Goal: Information Seeking & Learning: Find specific fact

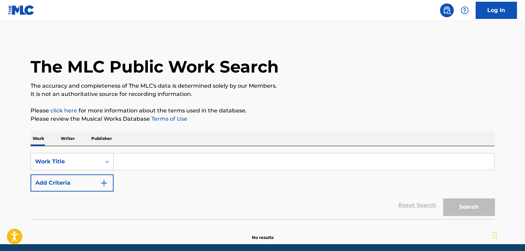
click at [89, 183] on button "Add Criteria" at bounding box center [72, 182] width 83 height 17
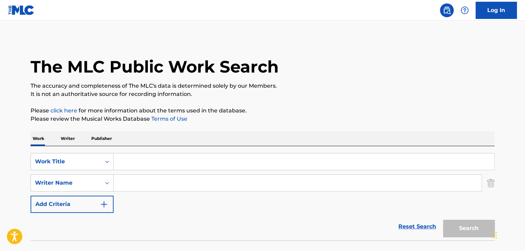
click at [156, 162] on input "Search Form" at bounding box center [304, 161] width 381 height 16
paste input "WHEN THE SAINTS GO MARCHING IN"
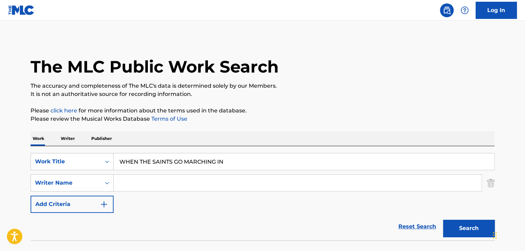
type input "WHEN THE SAINTS GO MARCHING IN"
click at [332, 106] on div "The MLC Public Work Search The accuracy and completeness of The MLC's data is d…" at bounding box center [262, 150] width 481 height 224
click at [160, 187] on input "Search Form" at bounding box center [298, 182] width 368 height 16
paste input "[PERSON_NAME] [PERSON_NAME]"
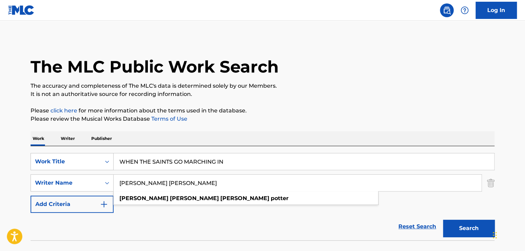
click at [443, 219] on button "Search" at bounding box center [468, 227] width 51 height 17
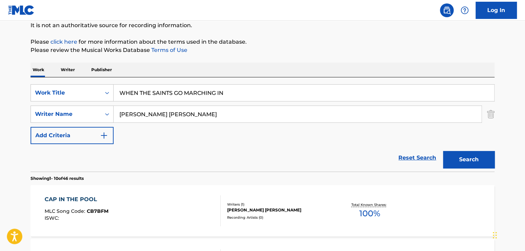
scroll to position [103, 0]
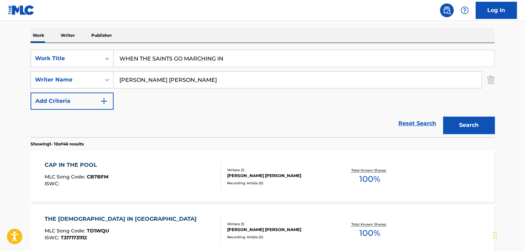
drag, startPoint x: 144, startPoint y: 78, endPoint x: 162, endPoint y: 79, distance: 17.9
click at [162, 79] on input "[PERSON_NAME] [PERSON_NAME]" at bounding box center [298, 79] width 368 height 16
click at [154, 77] on input "POTTER [PERSON_NAME]" at bounding box center [298, 79] width 368 height 16
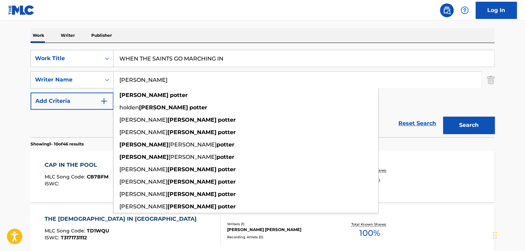
click at [119, 82] on input "[PERSON_NAME]" at bounding box center [298, 79] width 368 height 16
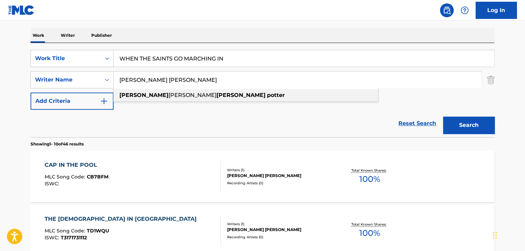
click at [169, 97] on span "[PERSON_NAME]" at bounding box center [193, 95] width 48 height 7
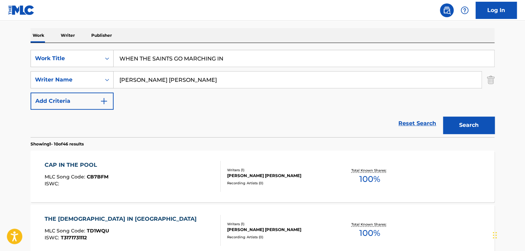
click at [472, 127] on button "Search" at bounding box center [468, 124] width 51 height 17
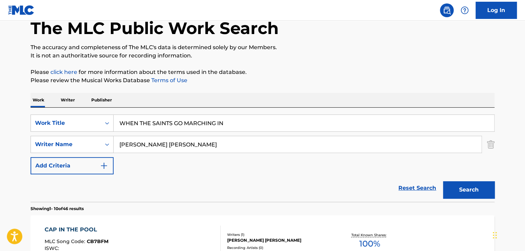
scroll to position [0, 0]
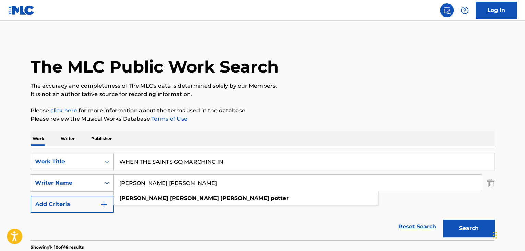
drag, startPoint x: 212, startPoint y: 182, endPoint x: 0, endPoint y: 188, distance: 211.9
paste input "[PERSON_NAME] [PERSON_NAME]"
drag, startPoint x: 143, startPoint y: 182, endPoint x: 314, endPoint y: 182, distance: 171.0
click at [312, 182] on input "[PERSON_NAME] [PERSON_NAME]" at bounding box center [298, 182] width 368 height 16
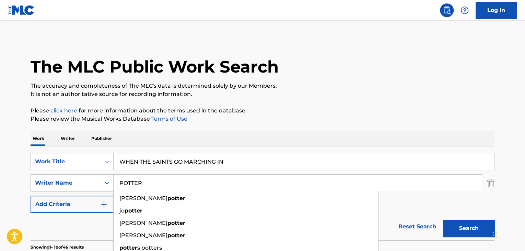
click at [463, 227] on button "Search" at bounding box center [468, 227] width 51 height 17
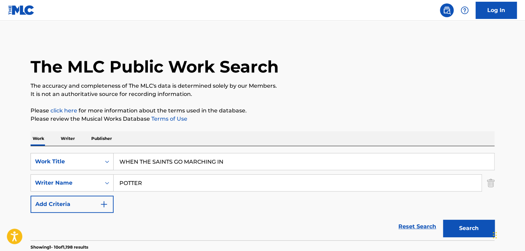
scroll to position [69, 0]
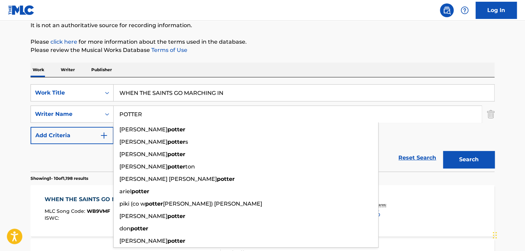
drag, startPoint x: 154, startPoint y: 113, endPoint x: 10, endPoint y: 112, distance: 144.5
paste input "[PERSON_NAME]"
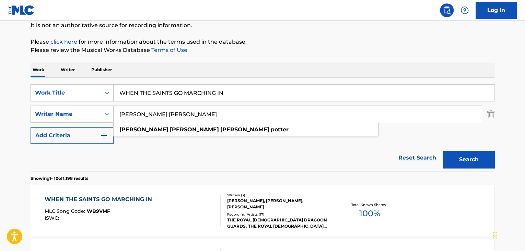
drag, startPoint x: 145, startPoint y: 115, endPoint x: 0, endPoint y: 115, distance: 144.9
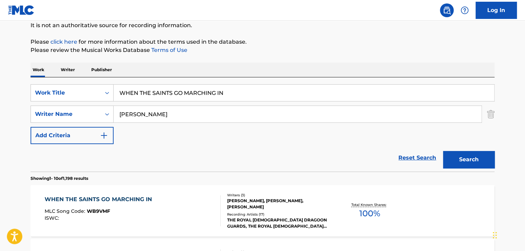
click at [460, 164] on button "Search" at bounding box center [468, 159] width 51 height 17
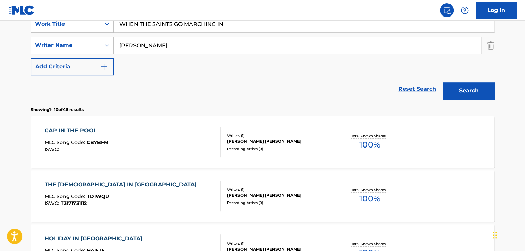
scroll to position [103, 0]
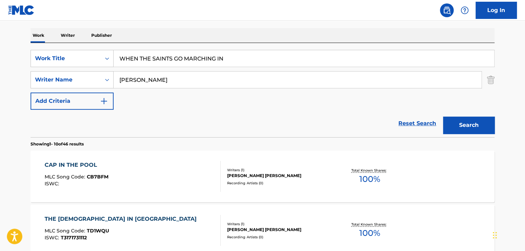
click at [154, 83] on input "[PERSON_NAME]" at bounding box center [298, 79] width 368 height 16
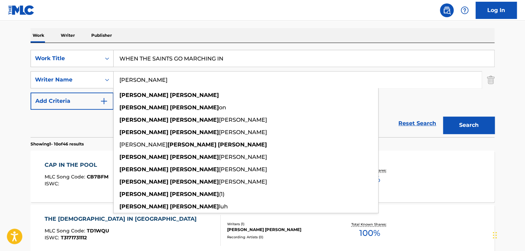
type input "[PERSON_NAME]"
click at [443, 116] on button "Search" at bounding box center [468, 124] width 51 height 17
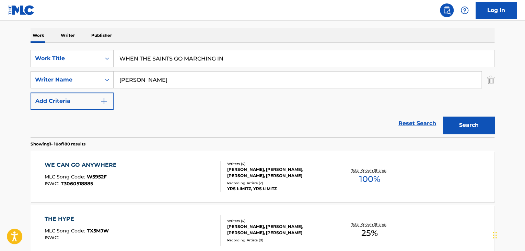
drag, startPoint x: 24, startPoint y: 76, endPoint x: 0, endPoint y: 76, distance: 23.7
click at [170, 83] on input "Search Form" at bounding box center [298, 79] width 368 height 16
paste input "The Royal [DEMOGRAPHIC_DATA] Dragoon Guards"
click at [452, 123] on button "Search" at bounding box center [468, 124] width 51 height 17
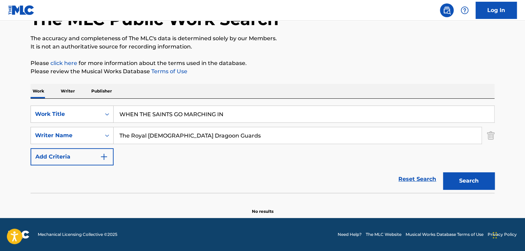
scroll to position [47, 0]
click at [177, 134] on input "The Royal [DEMOGRAPHIC_DATA] Dragoon Guards" at bounding box center [298, 135] width 368 height 16
type input "The Royal [DEMOGRAPHIC_DATA] Dragon Guards"
click at [443, 172] on button "Search" at bounding box center [468, 180] width 51 height 17
